Goal: Navigation & Orientation: Find specific page/section

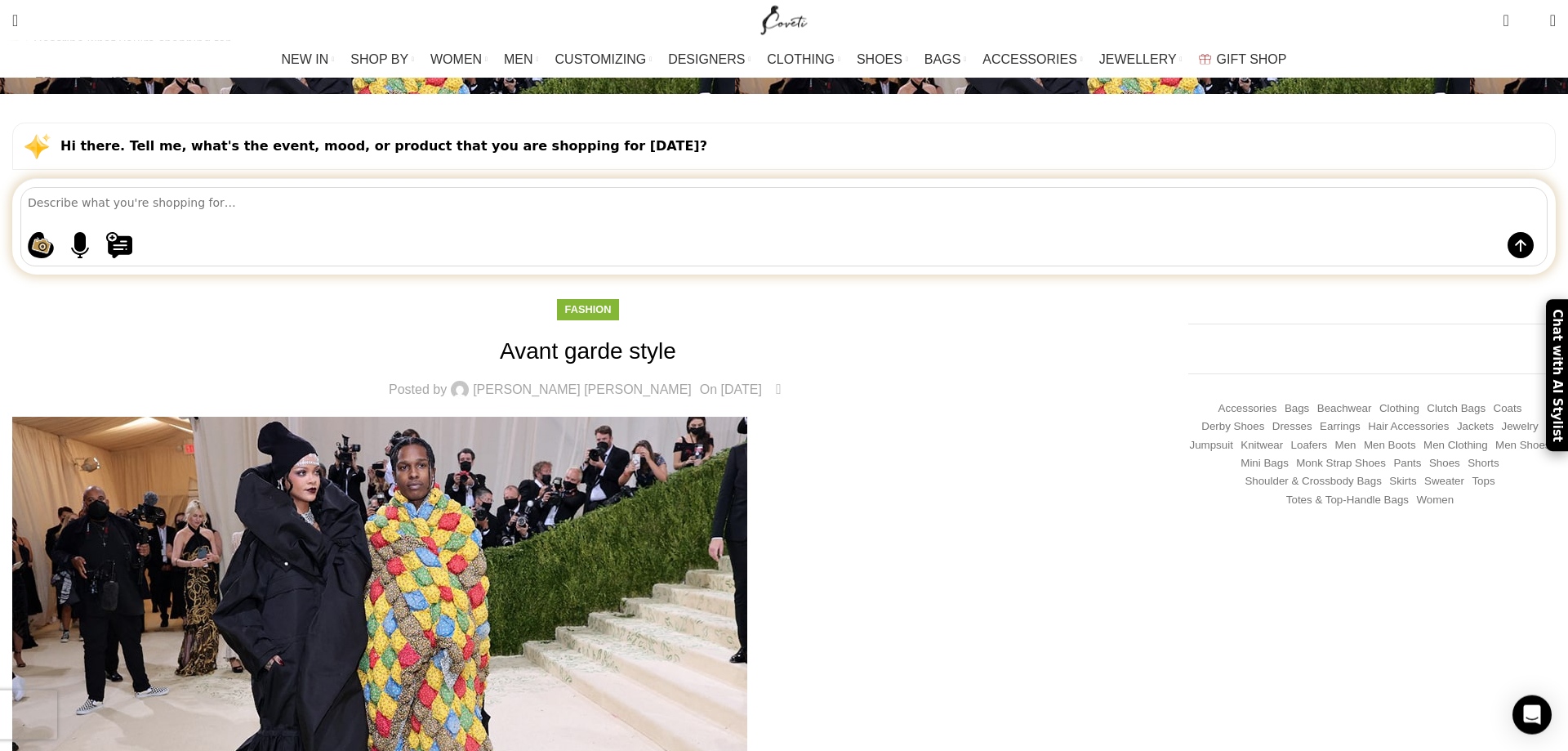
scroll to position [167, 0]
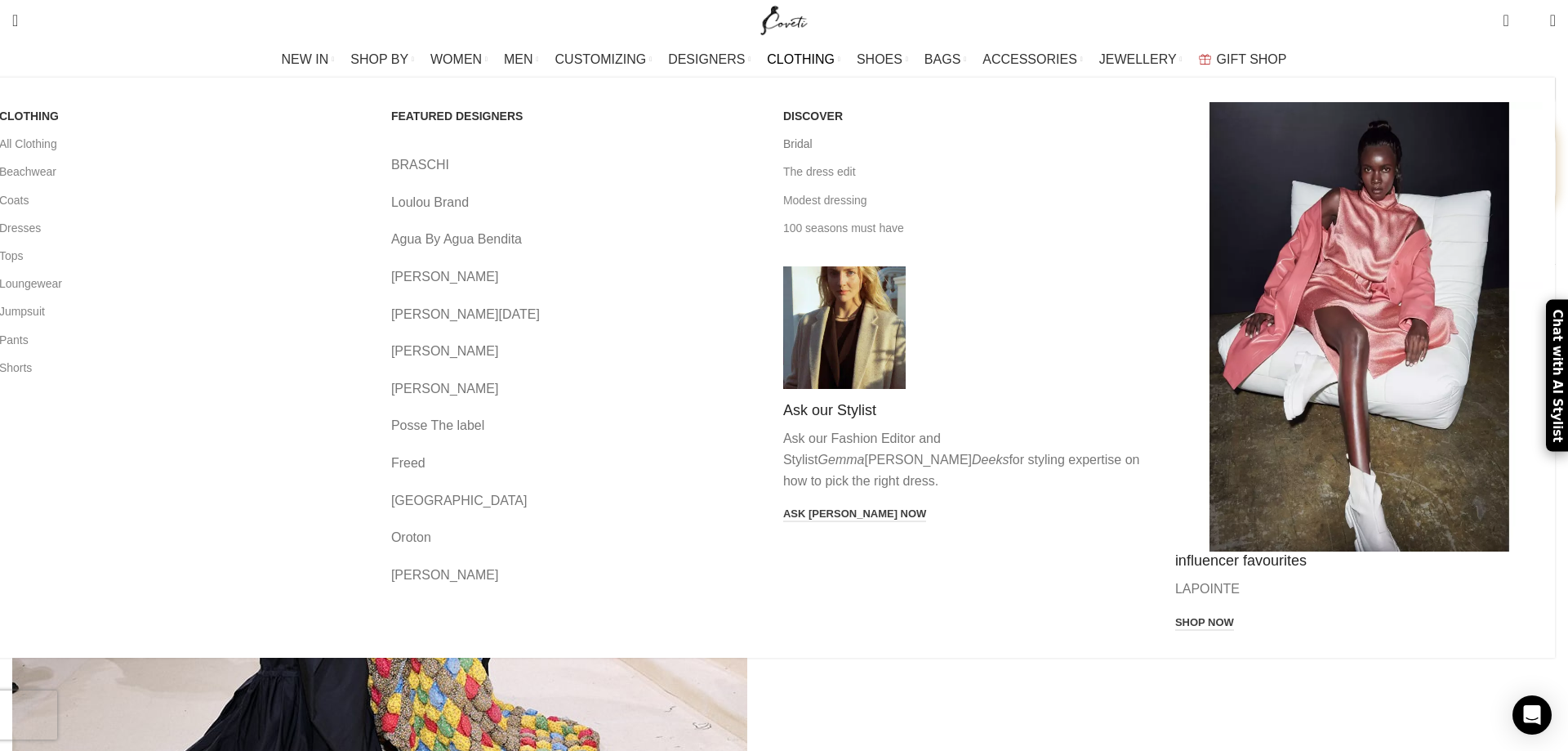
click at [810, 147] on link "Bridal" at bounding box center [967, 144] width 368 height 28
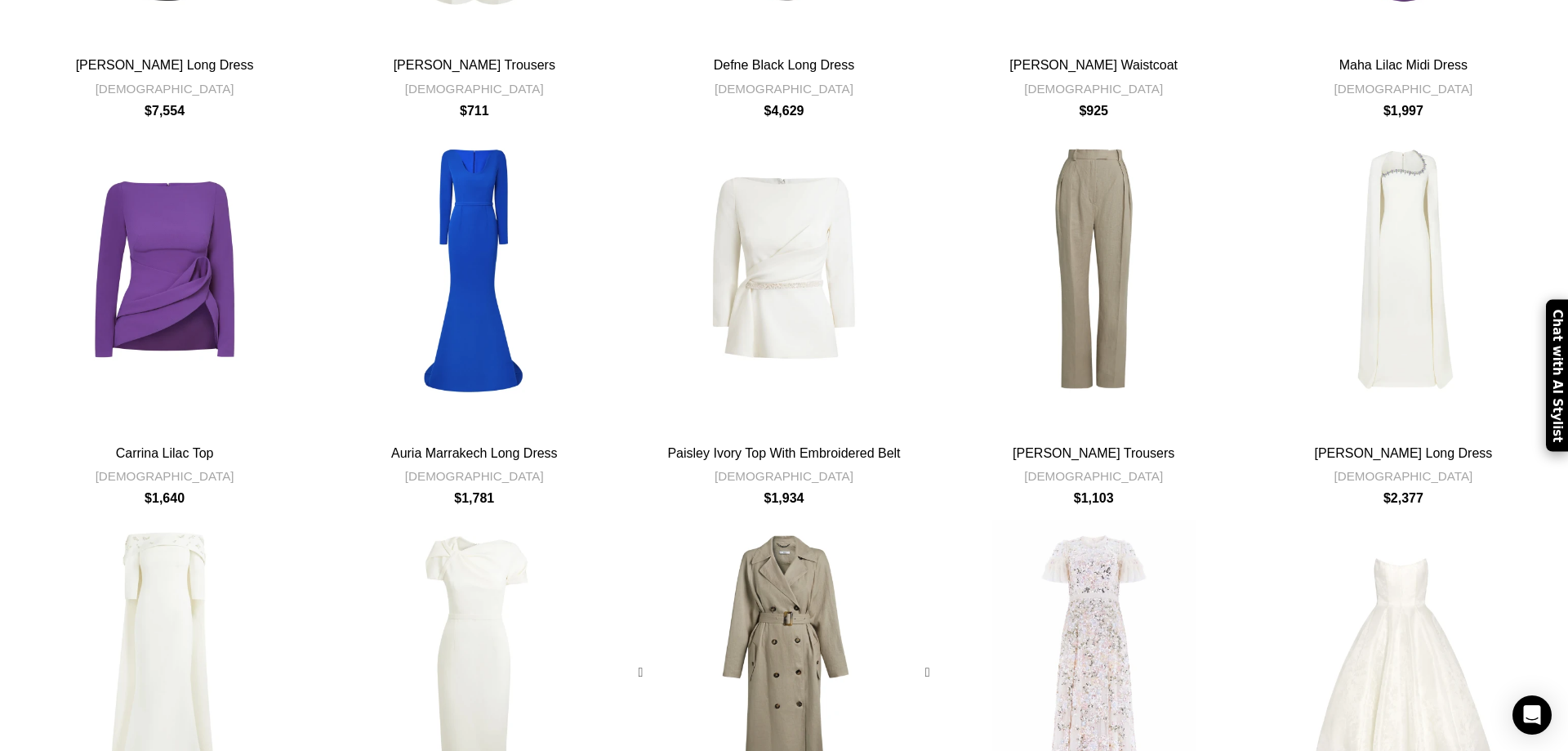
scroll to position [666, 0]
click at [801, 519] on div "Ilaria Stone Jacket" at bounding box center [784, 672] width 61 height 305
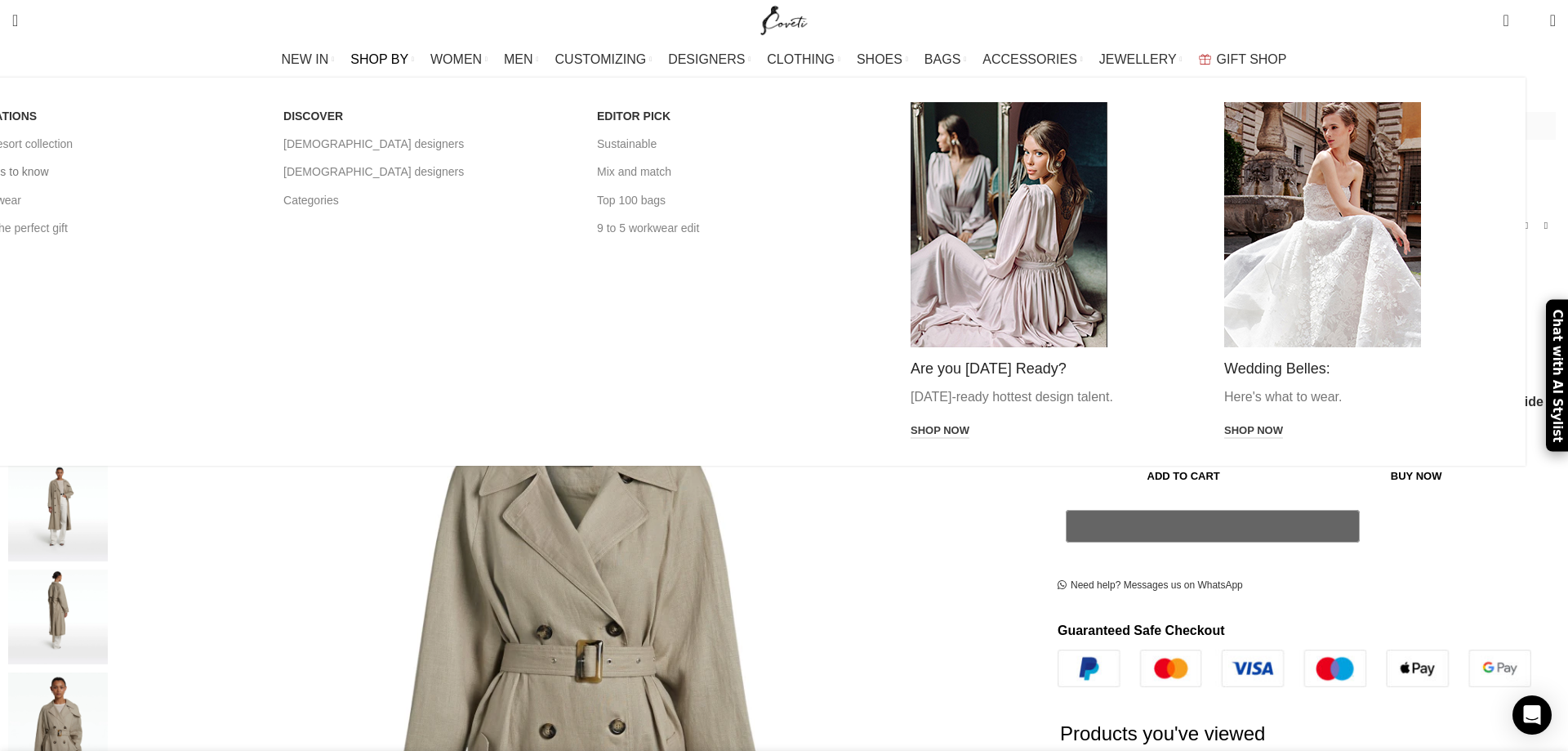
click at [259, 180] on link "Brands to know" at bounding box center [114, 172] width 289 height 28
